Goal: Task Accomplishment & Management: Use online tool/utility

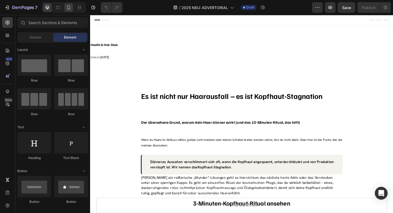
click at [72, 9] on div at bounding box center [68, 7] width 9 height 9
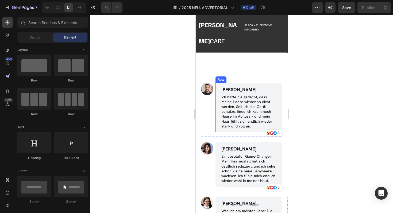
scroll to position [1690, 0]
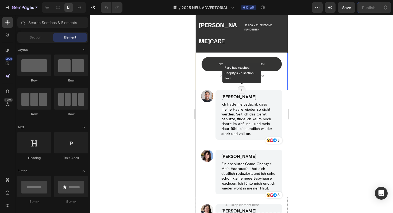
click at [240, 92] on icon at bounding box center [241, 90] width 4 height 4
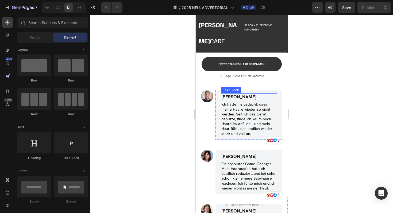
click at [199, 90] on div "Drop element here Image AYESHA Text Block Aktiviert Haarwuchs an der Wurzel Ite…" at bounding box center [241, 8] width 92 height 163
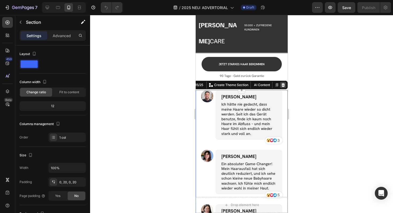
click at [283, 87] on icon at bounding box center [282, 85] width 3 height 4
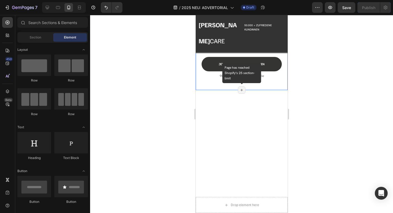
click at [242, 91] on div "Page has reached Shopify’s 25 section-limit" at bounding box center [241, 89] width 7 height 7
click at [241, 92] on icon at bounding box center [241, 90] width 4 height 4
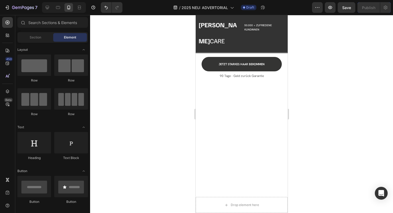
click at [236, 111] on div at bounding box center [241, 205] width 92 height 231
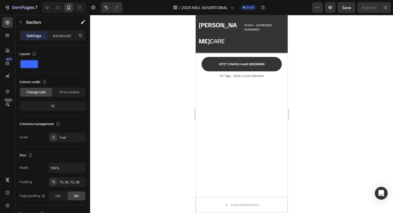
click at [236, 111] on div at bounding box center [241, 205] width 92 height 231
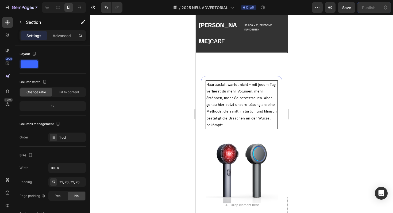
scroll to position [1680, 0]
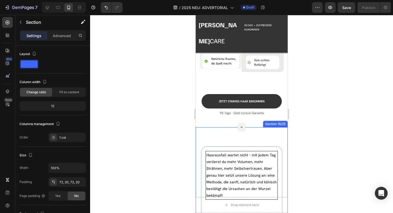
click at [281, 122] on div "Section 15/25" at bounding box center [275, 124] width 22 height 5
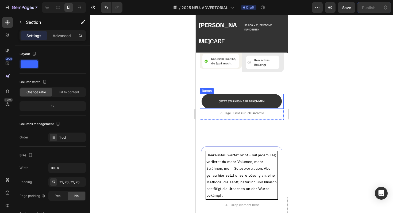
click at [315, 59] on div at bounding box center [241, 114] width 303 height 198
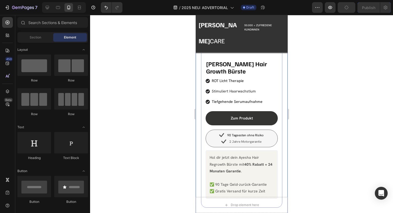
scroll to position [2030, 0]
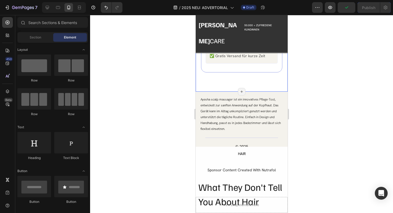
click at [221, 107] on span "Ayesha scalp massager ist ein innovatives Pflege-Tool, entwickelt zur sanften A…" at bounding box center [240, 114] width 80 height 34
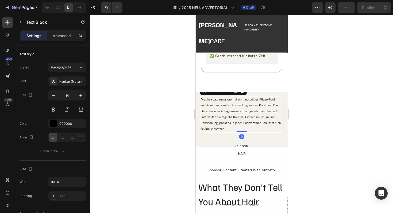
click at [221, 132] on div "Title Line" at bounding box center [241, 137] width 83 height 11
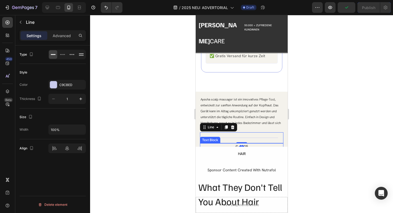
click at [219, 150] on div "HAIR" at bounding box center [241, 154] width 92 height 8
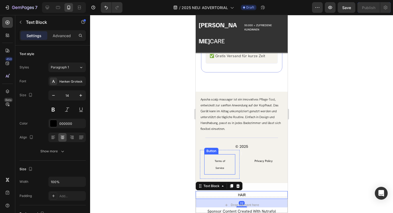
click at [234, 154] on link "Terms of Service" at bounding box center [219, 164] width 31 height 20
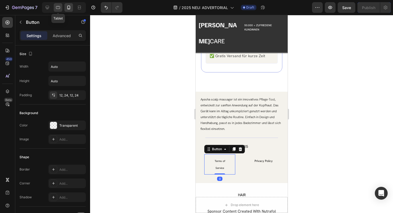
click at [57, 11] on div at bounding box center [58, 7] width 9 height 9
type input "16"
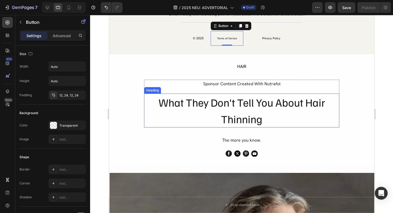
scroll to position [2004, 0]
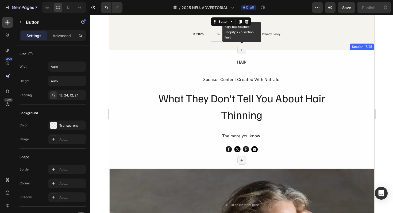
click at [240, 52] on icon at bounding box center [241, 50] width 4 height 4
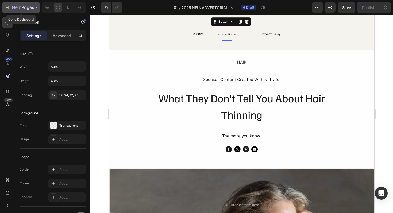
click at [6, 10] on icon "button" at bounding box center [7, 7] width 5 height 5
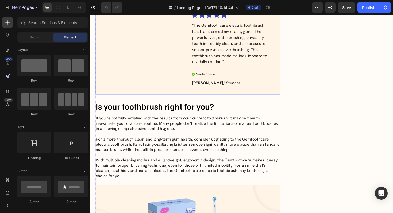
scroll to position [1507, 0]
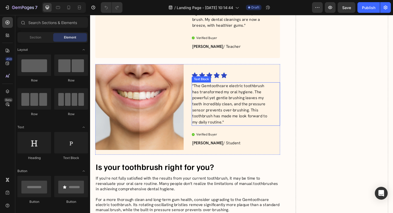
click at [228, 110] on p ""The Gemtoothcare electric toothbrush has transformed my oral hygiene. The powe…" at bounding box center [240, 109] width 84 height 45
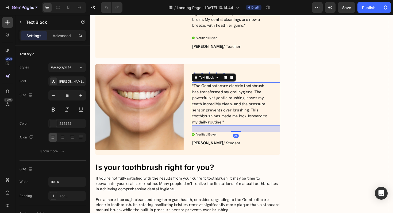
click at [255, 82] on div "Icon Icon Icon Icon Icon" at bounding box center [240, 79] width 85 height 6
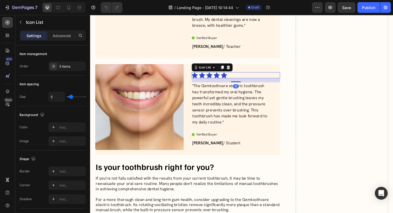
click at [69, 14] on div "7 Version history / Landing Page - [DATE] 10:14:44 Draft Preview Save Publish" at bounding box center [196, 7] width 393 height 15
click at [69, 13] on div at bounding box center [64, 7] width 44 height 11
click at [67, 10] on icon at bounding box center [68, 7] width 5 height 5
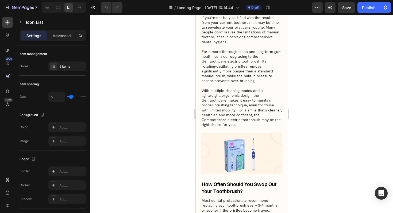
scroll to position [1851, 0]
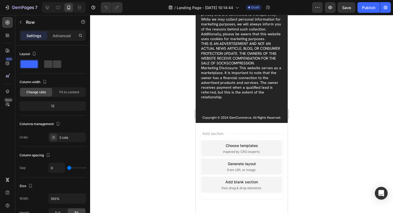
scroll to position [3442, 0]
click at [241, 143] on div "Choose templates" at bounding box center [241, 145] width 32 height 6
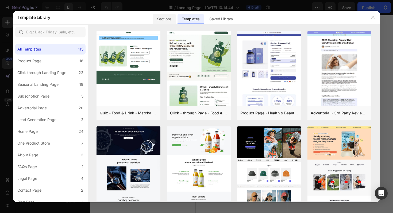
click at [168, 17] on div "Sections" at bounding box center [164, 19] width 23 height 11
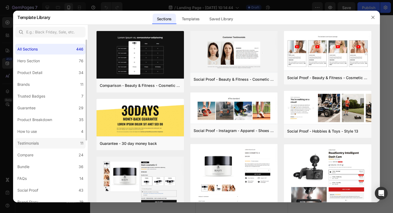
click at [40, 142] on div "Testimonials" at bounding box center [29, 143] width 24 height 6
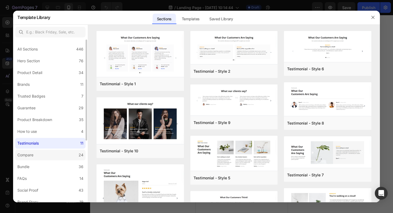
click at [50, 157] on label "Compare 24" at bounding box center [50, 155] width 70 height 11
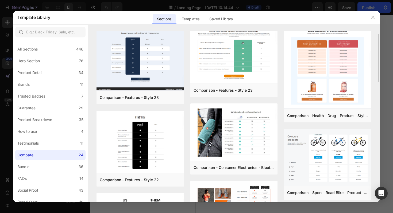
scroll to position [4, 0]
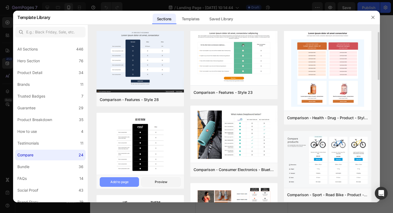
click at [131, 183] on button "Add to page" at bounding box center [119, 182] width 39 height 10
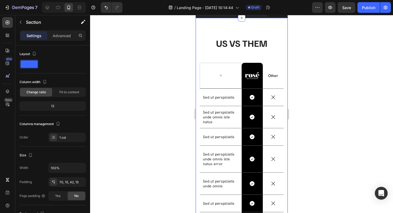
scroll to position [3549, 0]
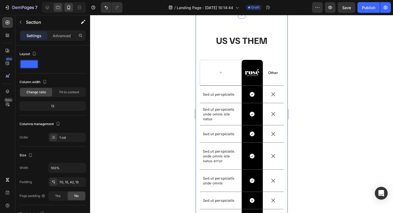
click at [59, 11] on div at bounding box center [58, 7] width 9 height 9
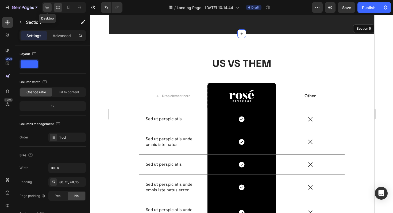
click at [44, 9] on div at bounding box center [47, 7] width 9 height 9
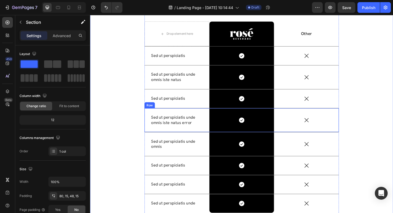
scroll to position [3579, 0]
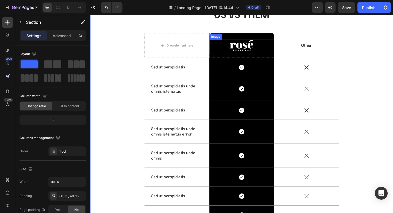
click at [253, 51] on img at bounding box center [250, 47] width 25 height 12
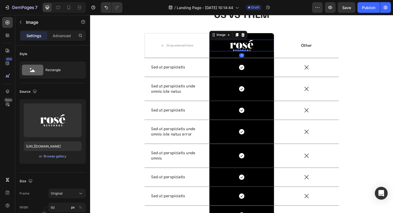
click at [253, 51] on img at bounding box center [250, 47] width 25 height 12
click at [48, 157] on div "Browse gallery" at bounding box center [55, 156] width 23 height 5
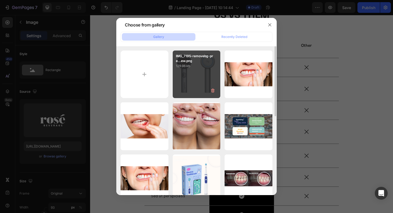
click at [191, 78] on div "IMG_7195-removebg-pre...ew.png 129.98 kb" at bounding box center [197, 75] width 48 height 48
type input "[URL][DOMAIN_NAME]"
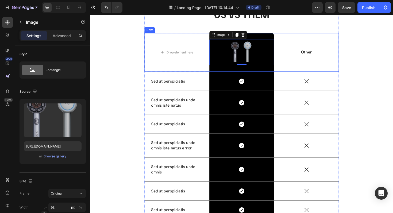
click at [320, 52] on p "Other" at bounding box center [319, 55] width 68 height 6
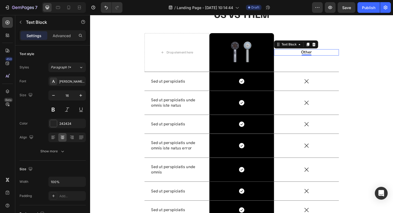
click at [309, 56] on p "Other" at bounding box center [319, 55] width 68 height 6
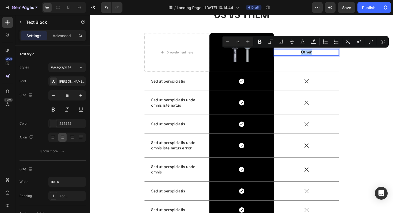
click at [314, 59] on div "Other Text Block 0" at bounding box center [319, 54] width 69 height 41
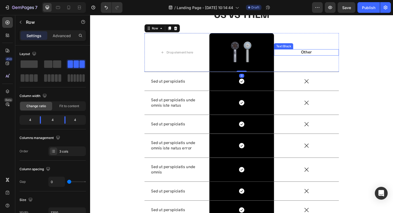
click at [320, 55] on p "Other" at bounding box center [319, 55] width 68 height 6
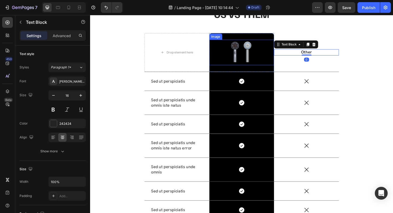
click at [262, 54] on img at bounding box center [250, 54] width 25 height 27
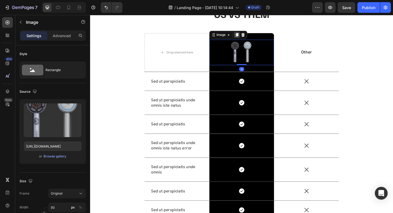
click at [247, 36] on icon at bounding box center [245, 36] width 3 height 4
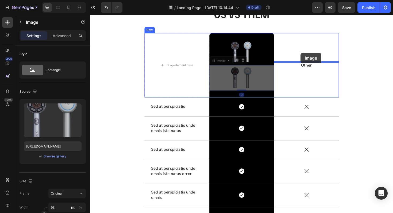
drag, startPoint x: 220, startPoint y: 64, endPoint x: 313, endPoint y: 55, distance: 93.5
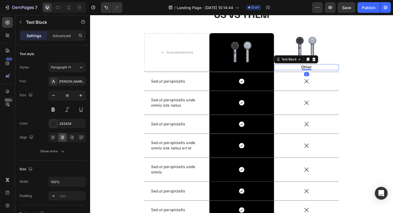
click at [314, 70] on p "Other" at bounding box center [319, 71] width 68 height 6
click at [329, 62] on icon at bounding box center [327, 62] width 4 height 4
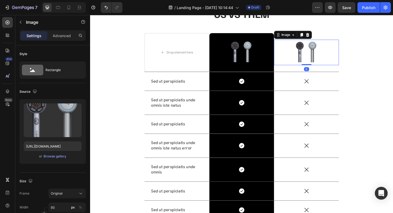
click at [326, 61] on img at bounding box center [319, 54] width 25 height 27
click at [42, 160] on div "Upload Image [URL][DOMAIN_NAME] or Browse gallery" at bounding box center [53, 131] width 66 height 65
click at [45, 159] on button "Browse gallery" at bounding box center [54, 156] width 23 height 5
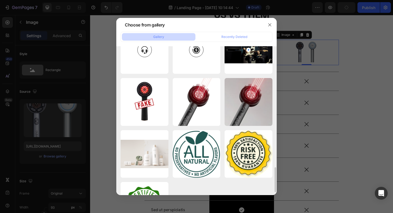
scroll to position [706, 0]
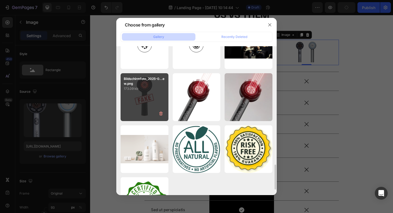
click at [138, 91] on div "Bildschirmfoto_2025-0...ew.png 173.09 kb" at bounding box center [145, 97] width 48 height 48
type input "[URL][DOMAIN_NAME]"
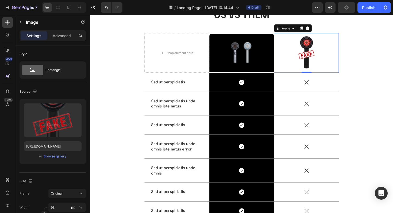
click at [329, 52] on img at bounding box center [319, 55] width 25 height 42
click at [66, 208] on input "93" at bounding box center [66, 208] width 37 height 10
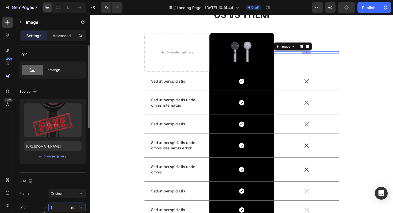
type input "50"
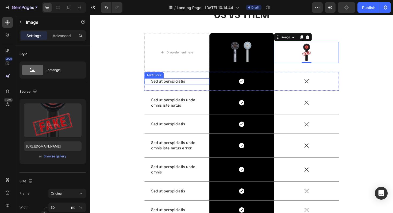
click at [179, 85] on p "Sed ut perspiciatis" at bounding box center [182, 86] width 55 height 6
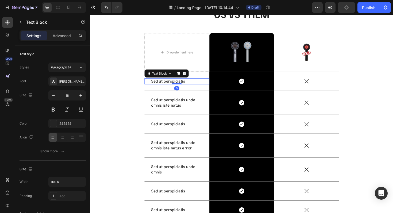
click at [179, 85] on p "Sed ut perspiciatis" at bounding box center [182, 86] width 55 height 6
click at [120, 90] on div "US VS THEM Heading Drop element here Image Row Image Row 4D Massage Text Block …" at bounding box center [250, 133] width 313 height 254
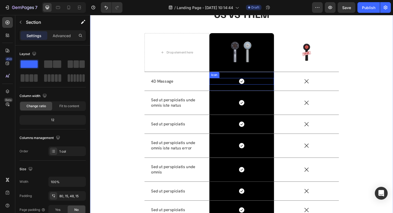
click at [254, 82] on div "Icon" at bounding box center [250, 85] width 69 height 7
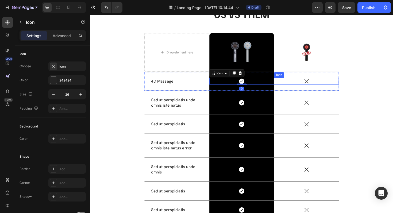
click at [295, 83] on div "Icon" at bounding box center [319, 85] width 69 height 7
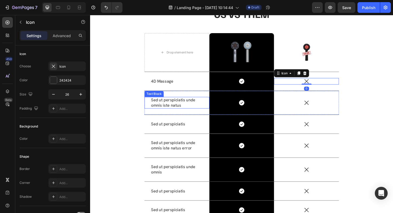
click at [179, 111] on p "Sed ut perspiciatis unde omnis iste natus" at bounding box center [182, 107] width 55 height 11
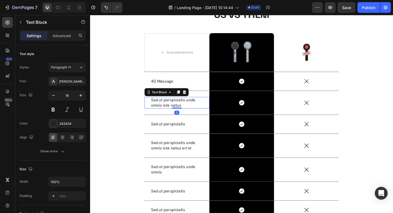
click at [179, 111] on p "Sed ut perspiciatis unde omnis iste natus" at bounding box center [182, 107] width 55 height 11
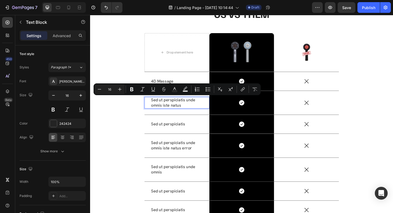
scroll to position [3582, 0]
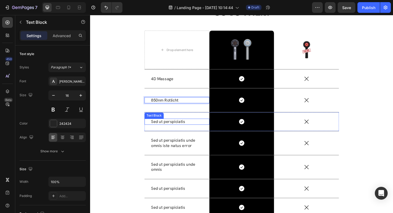
click at [187, 127] on p "Sed ut perspiciatis" at bounding box center [182, 128] width 55 height 6
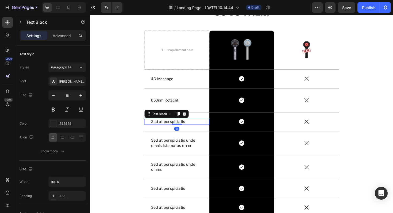
click at [187, 127] on p "Sed ut perspiciatis" at bounding box center [182, 128] width 55 height 6
click at [172, 126] on p "Öl despensir" at bounding box center [182, 128] width 55 height 6
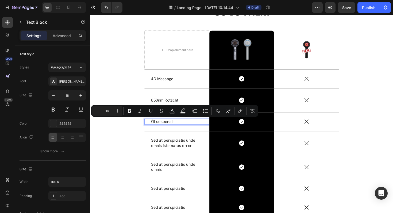
click at [183, 129] on p "Öl despensir" at bounding box center [182, 128] width 55 height 6
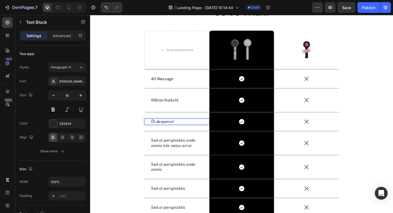
click at [183, 129] on p "Öl despensir" at bounding box center [182, 128] width 55 height 6
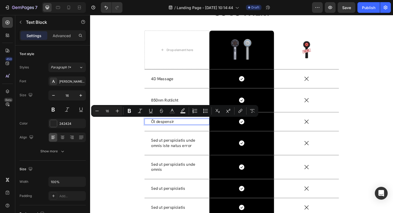
copy p "Öl despensir"
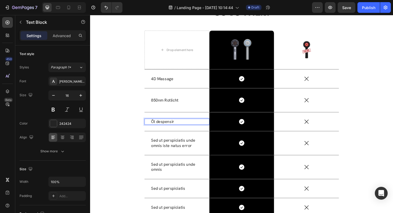
drag, startPoint x: 186, startPoint y: 129, endPoint x: 150, endPoint y: 129, distance: 35.6
click at [150, 129] on div "Öl despensir Text Block 0" at bounding box center [182, 128] width 69 height 7
click at [177, 128] on p "Öl despensir" at bounding box center [182, 128] width 55 height 6
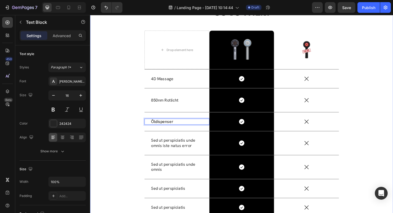
click at [109, 136] on div "US VS THEM Heading Drop element here Image Row Image Row 4D Massage Text Block …" at bounding box center [250, 131] width 313 height 254
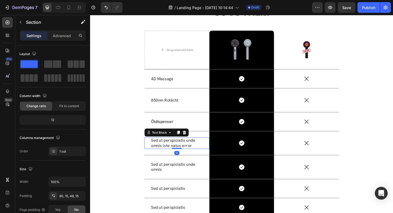
click at [173, 151] on p "Sed ut perspiciatis unde omnis iste natus error" at bounding box center [182, 150] width 55 height 11
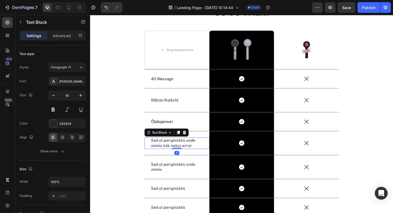
click at [173, 151] on p "Sed ut perspiciatis unde omnis iste natus error" at bounding box center [182, 150] width 55 height 11
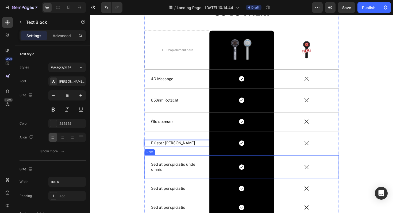
click at [177, 176] on p "Sed ut perspiciatis unde omnis" at bounding box center [182, 176] width 55 height 11
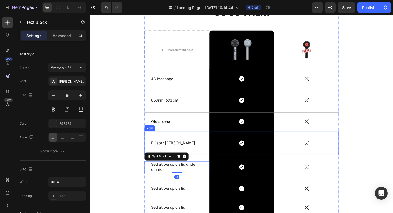
click at [175, 151] on p "Flüster [PERSON_NAME]" at bounding box center [182, 151] width 55 height 6
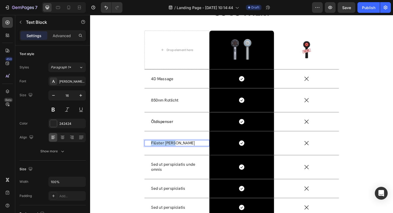
click at [175, 151] on p "Flüster [PERSON_NAME]" at bounding box center [182, 151] width 55 height 6
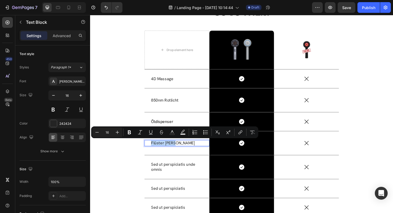
click at [182, 150] on p "Flüster [PERSON_NAME]" at bounding box center [182, 151] width 55 height 6
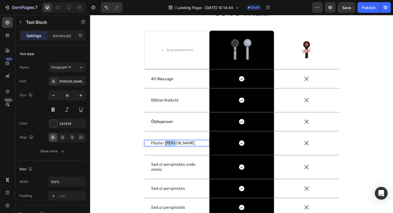
drag, startPoint x: 182, startPoint y: 150, endPoint x: 169, endPoint y: 150, distance: 13.4
click at [169, 150] on p "Flüster [PERSON_NAME]" at bounding box center [182, 151] width 55 height 6
click at [102, 134] on div "US VS THEM Heading Drop element here Image Row Image Row 4D Massage Text Block …" at bounding box center [250, 131] width 313 height 254
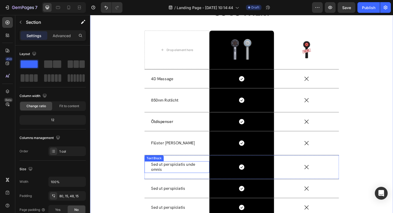
click at [170, 175] on p "Sed ut perspiciatis unde omnis" at bounding box center [182, 176] width 55 height 11
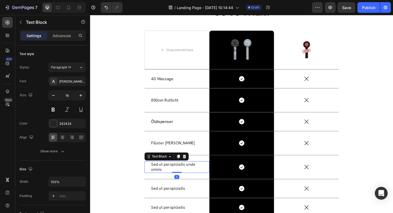
click at [170, 175] on p "Sed ut perspiciatis unde omnis" at bounding box center [182, 176] width 55 height 11
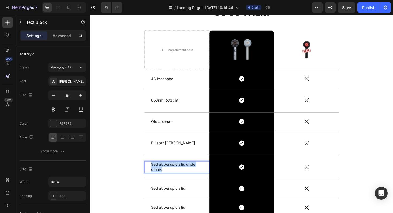
click at [170, 175] on p "Sed ut perspiciatis unde omnis" at bounding box center [182, 176] width 55 height 11
click at [111, 169] on div "US VS THEM Heading Drop element here Image Row Image Row 4D Massage Text Block …" at bounding box center [250, 131] width 313 height 254
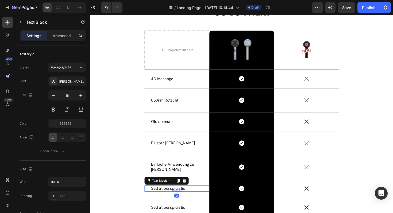
click at [172, 199] on p "Sed ut perspiciatis" at bounding box center [182, 199] width 55 height 6
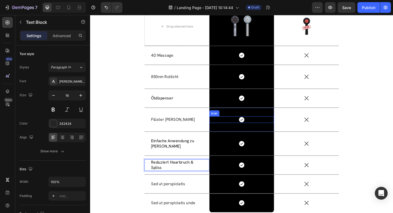
scroll to position [3642, 0]
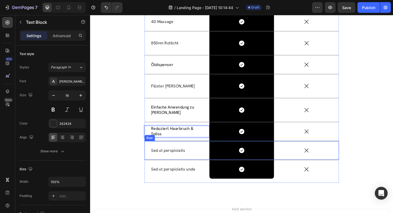
click at [171, 163] on div "Sed ut perspiciatis Text Block" at bounding box center [182, 159] width 69 height 20
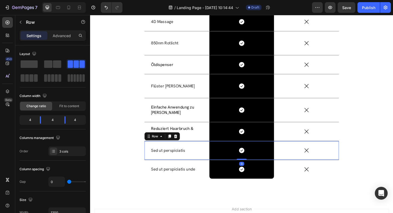
click at [171, 163] on div "Sed ut perspiciatis Text Block" at bounding box center [182, 159] width 69 height 20
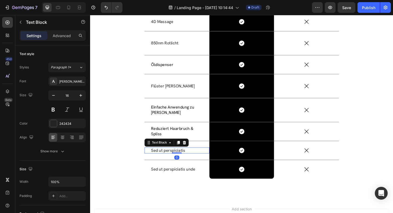
click at [171, 158] on p "Sed ut perspiciatis" at bounding box center [182, 159] width 55 height 6
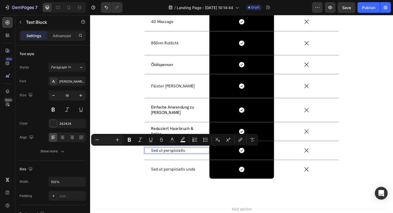
scroll to position [3640, 0]
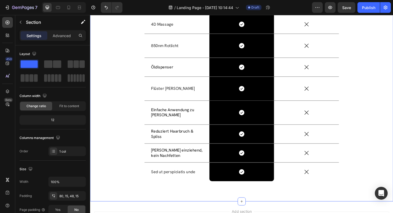
click at [128, 163] on div "US VS THEM Heading Drop element here Image Row Image Row 4D Massage Text Block …" at bounding box center [250, 73] width 313 height 254
click at [175, 160] on span "[PERSON_NAME] einziehend, kein Nachfetten" at bounding box center [182, 160] width 55 height 11
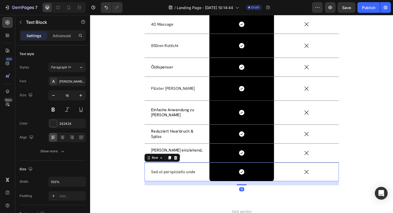
click at [170, 173] on div "Sed ut perspiciatis unde Text Block" at bounding box center [182, 181] width 69 height 20
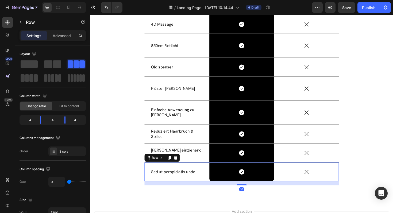
click at [165, 178] on div "Sed ut perspiciatis unde Text Block" at bounding box center [182, 181] width 69 height 7
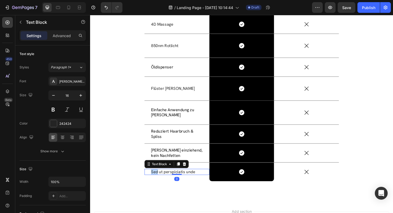
click at [165, 178] on div "Sed ut perspiciatis unde" at bounding box center [182, 181] width 56 height 7
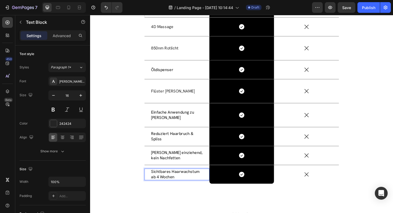
click at [153, 190] on div "Sichtbares Haarwachstum ab 4 Wochen Text Block 0" at bounding box center [182, 184] width 69 height 12
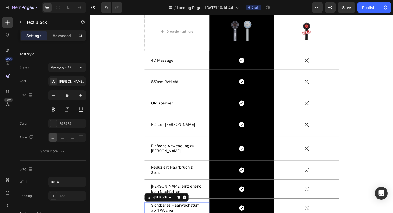
scroll to position [3592, 0]
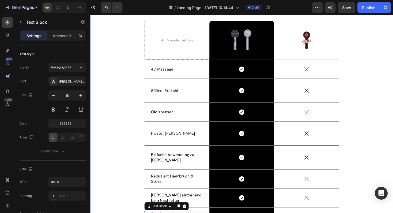
click at [362, 61] on div "US VS THEM Heading Drop element here Image Row Image Row 4D Massage Text Block …" at bounding box center [250, 121] width 313 height 254
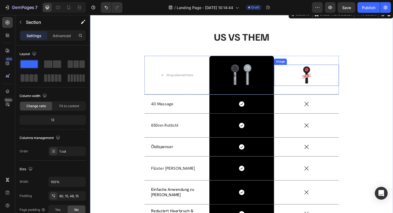
scroll to position [3553, 0]
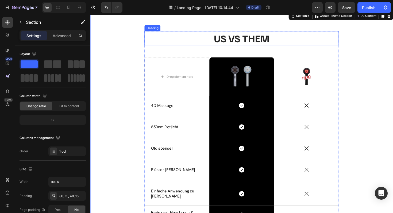
click at [269, 43] on h2 "US VS THEM" at bounding box center [251, 39] width 206 height 15
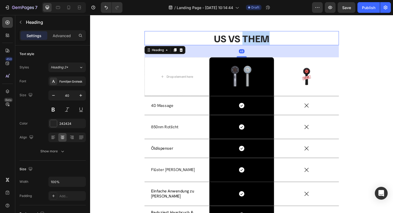
click at [269, 43] on h2 "US VS THEM" at bounding box center [251, 39] width 206 height 15
click at [269, 43] on p "US VS THEM" at bounding box center [250, 40] width 205 height 14
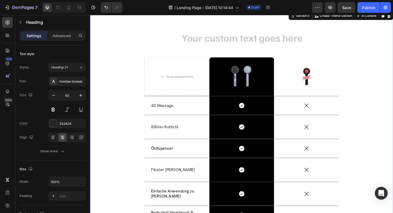
click at [132, 56] on div "Heading Drop element here Image Row Image Row 4D Massage Text Block Icon Row Ic…" at bounding box center [250, 159] width 313 height 254
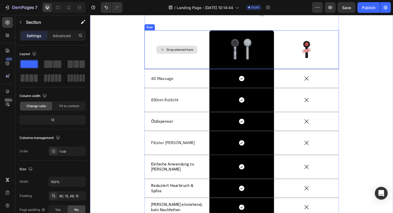
scroll to position [3584, 0]
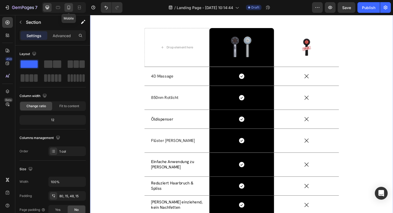
click at [72, 6] on div at bounding box center [68, 7] width 9 height 9
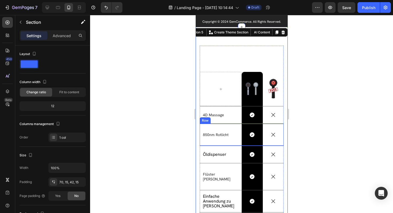
scroll to position [3499, 0]
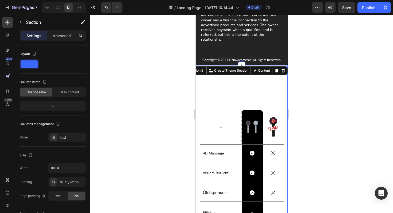
click at [53, 6] on div at bounding box center [64, 7] width 44 height 11
click at [54, 6] on div at bounding box center [58, 7] width 9 height 9
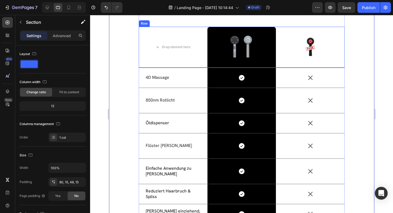
scroll to position [3543, 0]
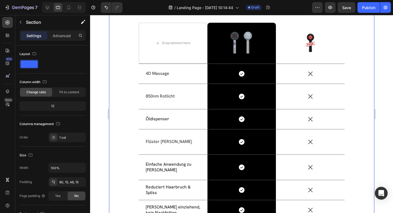
click at [136, 89] on div "Heading Drop element here Image Row Image Row 4D Massage Text Block Icon Row Ic…" at bounding box center [241, 122] width 257 height 254
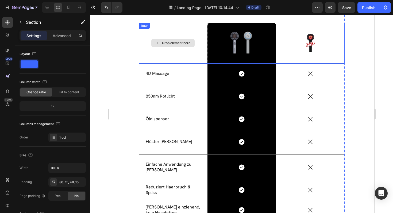
click at [155, 46] on div "Drop element here" at bounding box center [172, 43] width 43 height 9
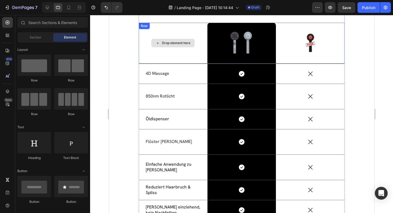
click at [155, 46] on div "Drop element here" at bounding box center [172, 43] width 43 height 9
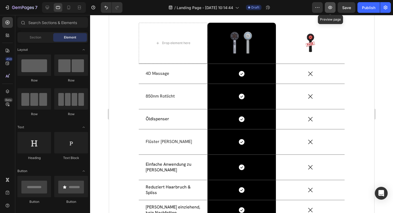
click at [332, 8] on icon "button" at bounding box center [329, 7] width 5 height 5
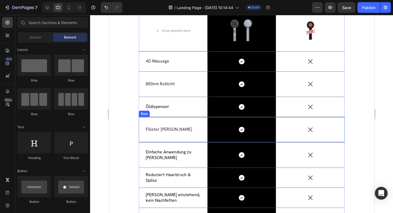
scroll to position [3556, 0]
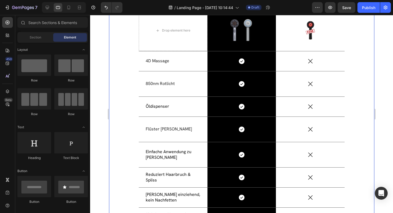
click at [129, 136] on div "Heading Drop element here Image Row Image Row 4D Massage Text Block Icon Row Ic…" at bounding box center [241, 109] width 257 height 254
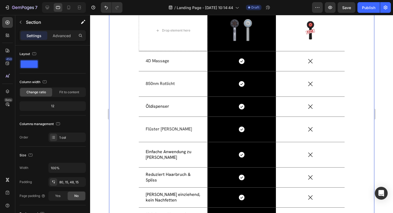
click at [132, 118] on div "Heading Drop element here Image Row Image Row 4D Massage Text Block Icon Row Ic…" at bounding box center [241, 109] width 257 height 254
click at [128, 115] on div "Heading Drop element here Image Row Image Row 4D Massage Text Block Icon Row Ic…" at bounding box center [241, 109] width 257 height 254
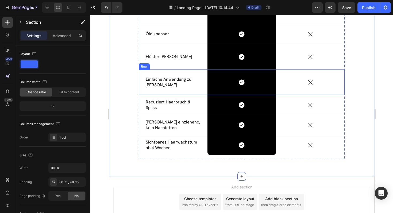
scroll to position [3668, 0]
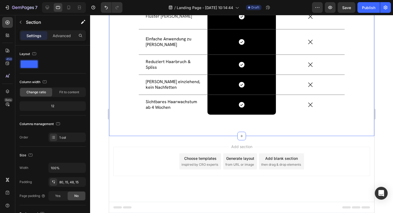
click at [73, 170] on input "100%" at bounding box center [67, 168] width 37 height 10
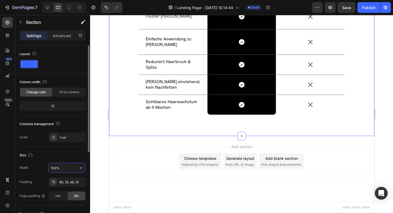
click at [73, 170] on input "100%" at bounding box center [67, 168] width 37 height 10
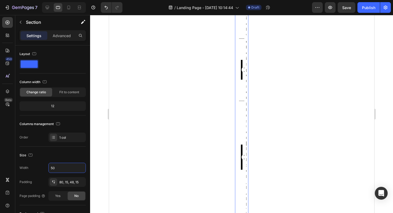
type input "5"
type input "100"
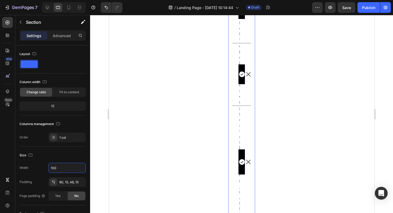
click at [244, 108] on div "Icon Row" at bounding box center [241, 162] width 6 height 112
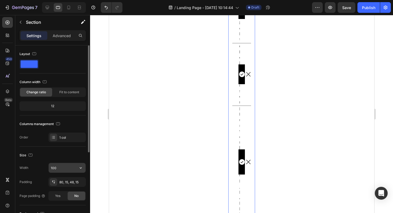
click at [56, 171] on input "100" at bounding box center [67, 168] width 37 height 10
click at [82, 168] on icon "button" at bounding box center [80, 167] width 5 height 5
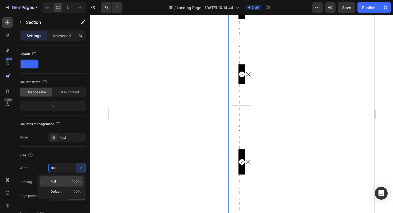
click at [67, 184] on p "Full 100%" at bounding box center [66, 181] width 30 height 5
type input "100%"
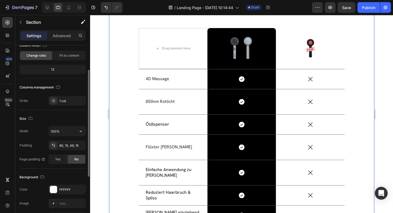
scroll to position [41, 0]
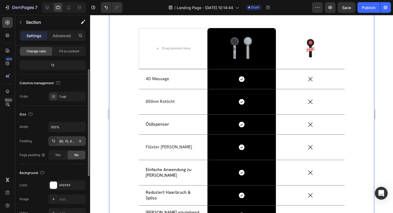
click at [70, 140] on div "80, 15, 48, 15" at bounding box center [67, 141] width 16 height 5
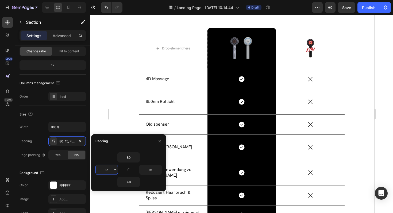
click at [111, 170] on input "15" at bounding box center [107, 170] width 22 height 10
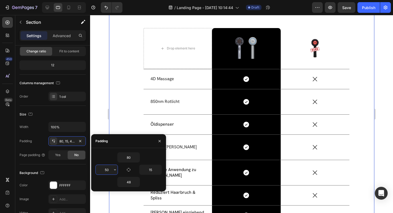
type input "5"
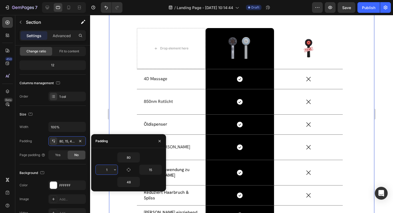
type input "15"
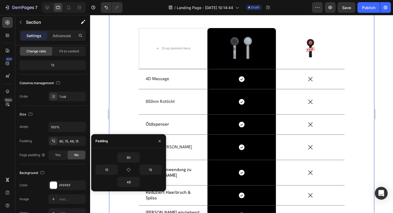
click at [97, 121] on div at bounding box center [241, 114] width 303 height 198
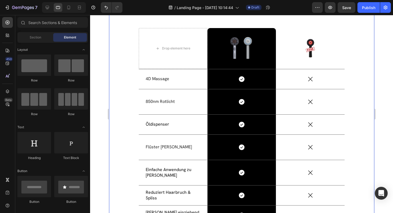
click at [127, 95] on div "Heading Drop element here Image Row Image Row 4D Massage Text Block Icon Row Ic…" at bounding box center [241, 127] width 257 height 254
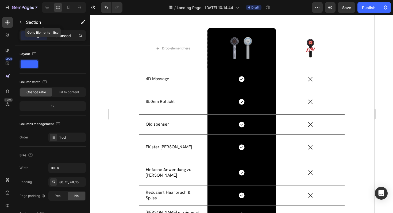
click at [63, 32] on div "Advanced" at bounding box center [61, 35] width 27 height 9
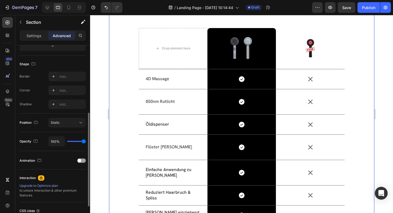
scroll to position [129, 0]
type input "41%"
type input "41"
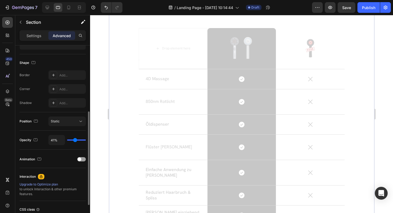
type input "22%"
type input "22"
type input "16%"
type input "16"
type input "0%"
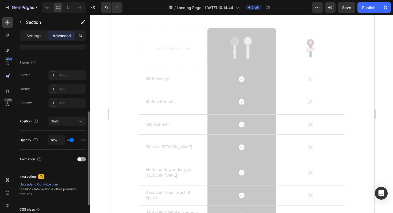
type input "0"
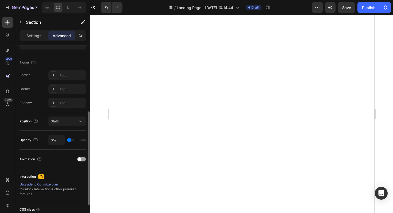
type input "100%"
type input "100"
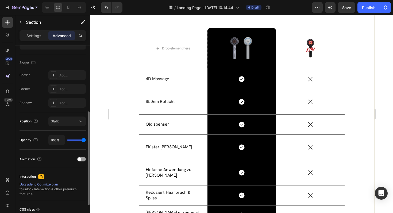
drag, startPoint x: 82, startPoint y: 141, endPoint x: 96, endPoint y: 138, distance: 14.2
click at [86, 140] on input "range" at bounding box center [76, 140] width 19 height 1
click at [36, 30] on div "Settings Advanced" at bounding box center [53, 35] width 66 height 11
click at [36, 36] on p "Settings" at bounding box center [33, 36] width 15 height 6
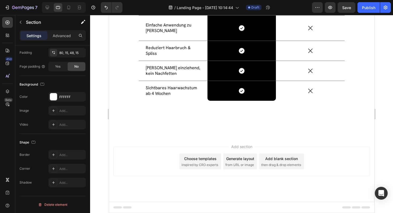
scroll to position [3448, 0]
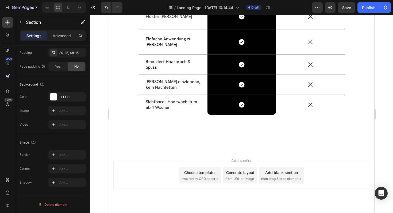
click at [156, 150] on div "Add section Choose templates inspired by CRO experts Generate layout from URL o…" at bounding box center [241, 183] width 265 height 66
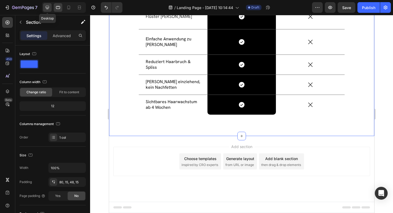
click at [47, 5] on icon at bounding box center [47, 7] width 5 height 5
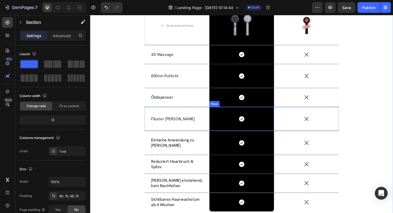
scroll to position [3344, 0]
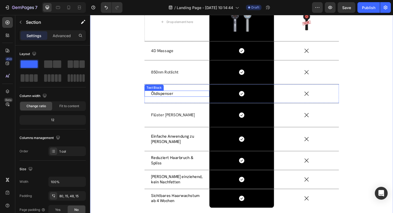
click at [174, 99] on span "Öldispenser" at bounding box center [167, 98] width 24 height 6
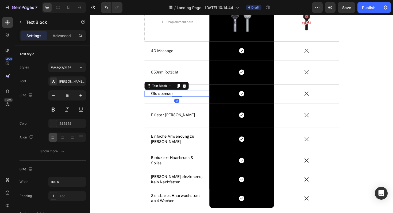
click at [174, 99] on span "Öldispenser" at bounding box center [167, 98] width 24 height 6
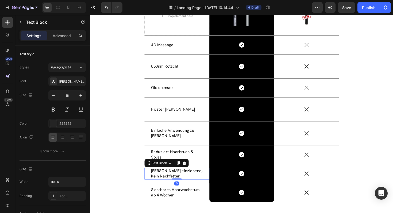
scroll to position [129, 0]
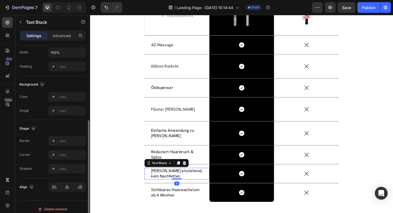
click at [180, 179] on span "[PERSON_NAME] einziehend, kein Nachfetten" at bounding box center [182, 182] width 55 height 11
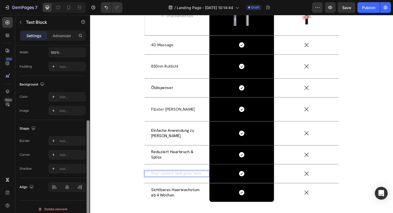
click at [89, 167] on div at bounding box center [88, 172] width 3 height 105
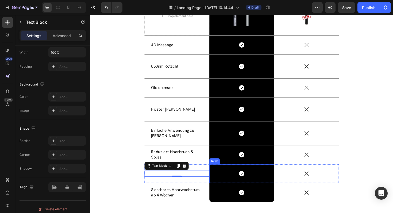
click at [220, 177] on div "Icon Row" at bounding box center [250, 183] width 69 height 20
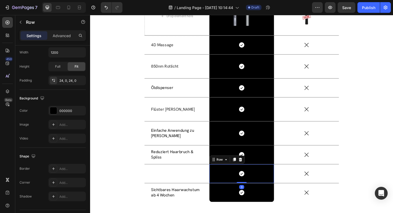
scroll to position [0, 0]
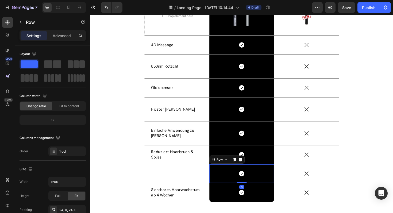
click at [209, 177] on div "Text Block" at bounding box center [182, 183] width 69 height 20
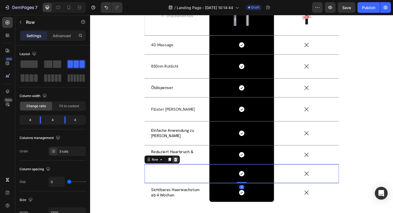
click at [179, 167] on icon at bounding box center [180, 168] width 3 height 4
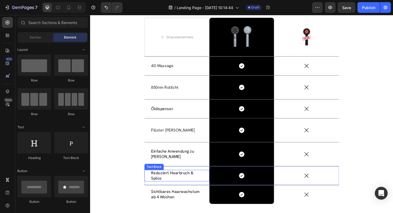
scroll to position [3327, 0]
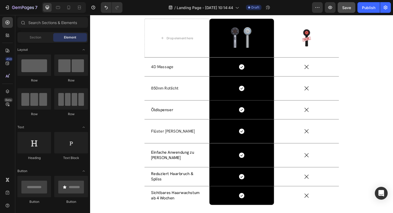
click at [344, 13] on button "Save" at bounding box center [347, 7] width 18 height 11
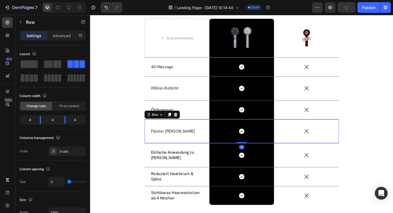
click at [181, 141] on div "Flüster [PERSON_NAME] Text Block" at bounding box center [182, 138] width 69 height 25
click at [181, 122] on icon at bounding box center [180, 121] width 3 height 4
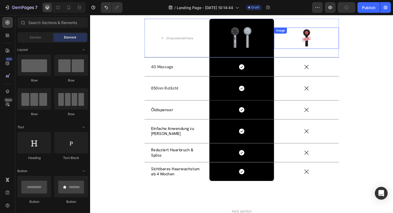
scroll to position [3320, 0]
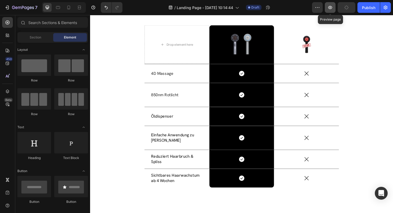
click at [333, 9] on button "button" at bounding box center [330, 7] width 11 height 11
click at [328, 13] on button "button" at bounding box center [330, 7] width 11 height 11
